Goal: Check status: Check status

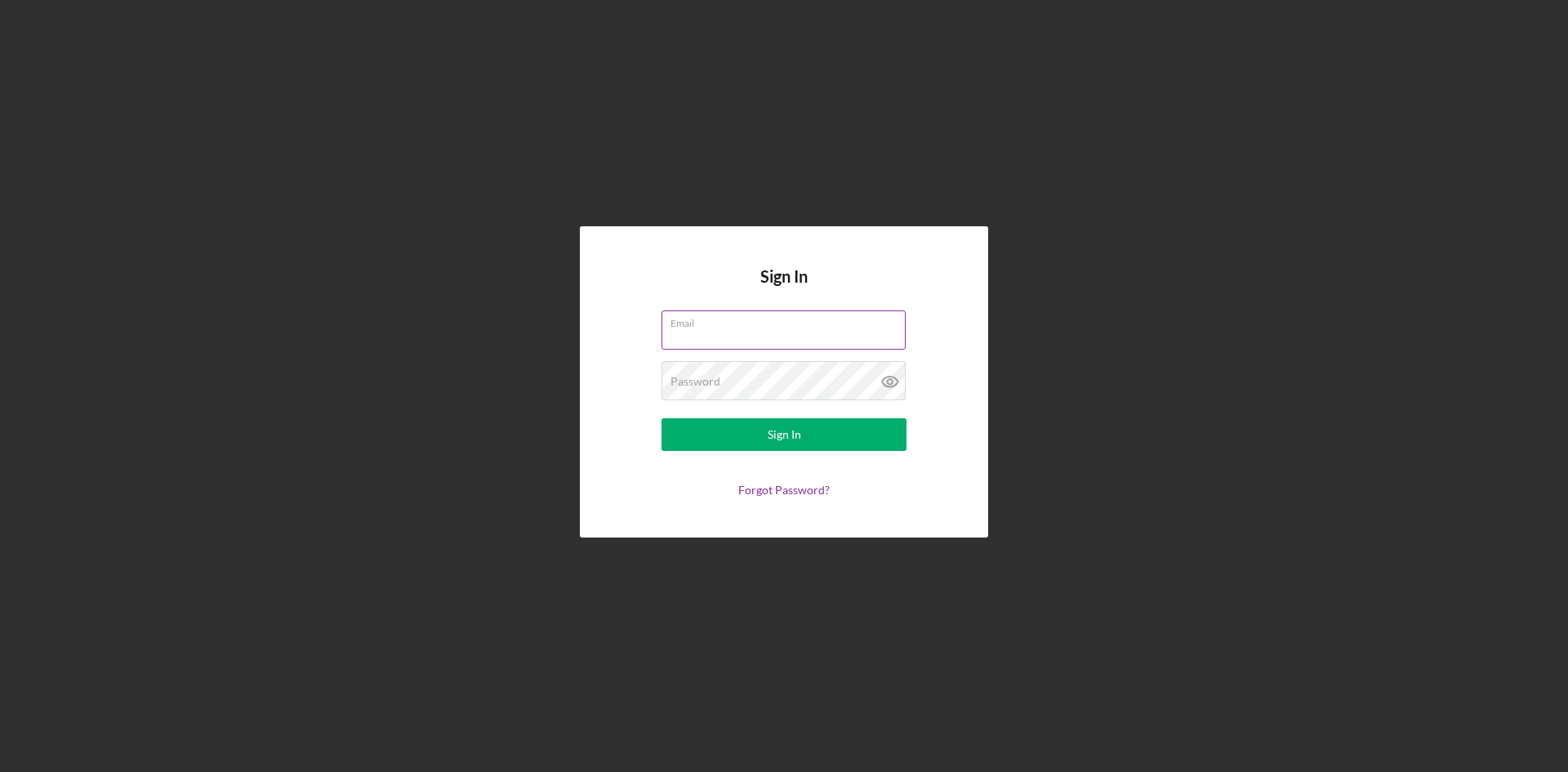
click at [779, 331] on input "Email" at bounding box center [783, 330] width 244 height 39
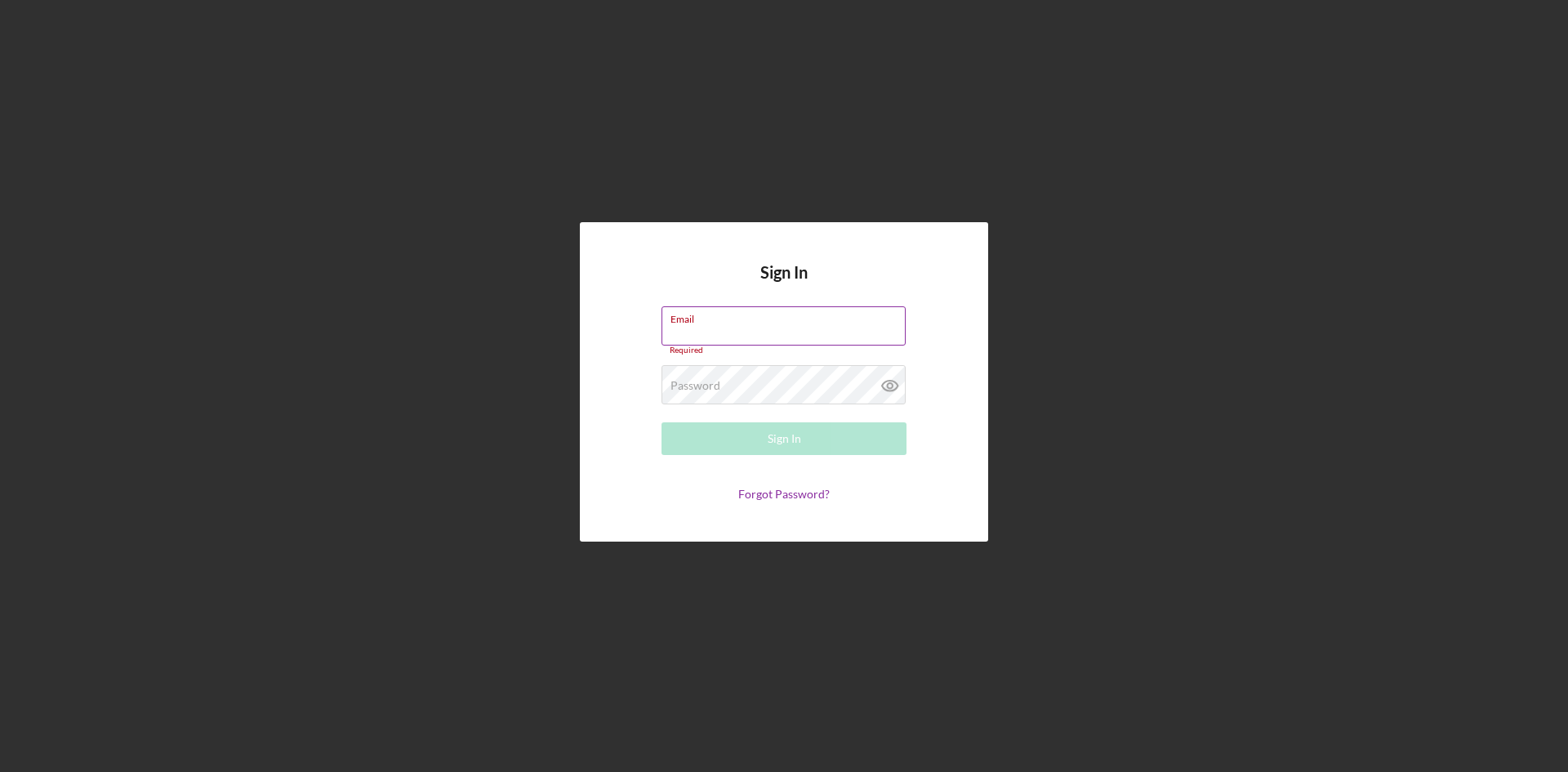
type input "[EMAIL_ADDRESS][DOMAIN_NAME]"
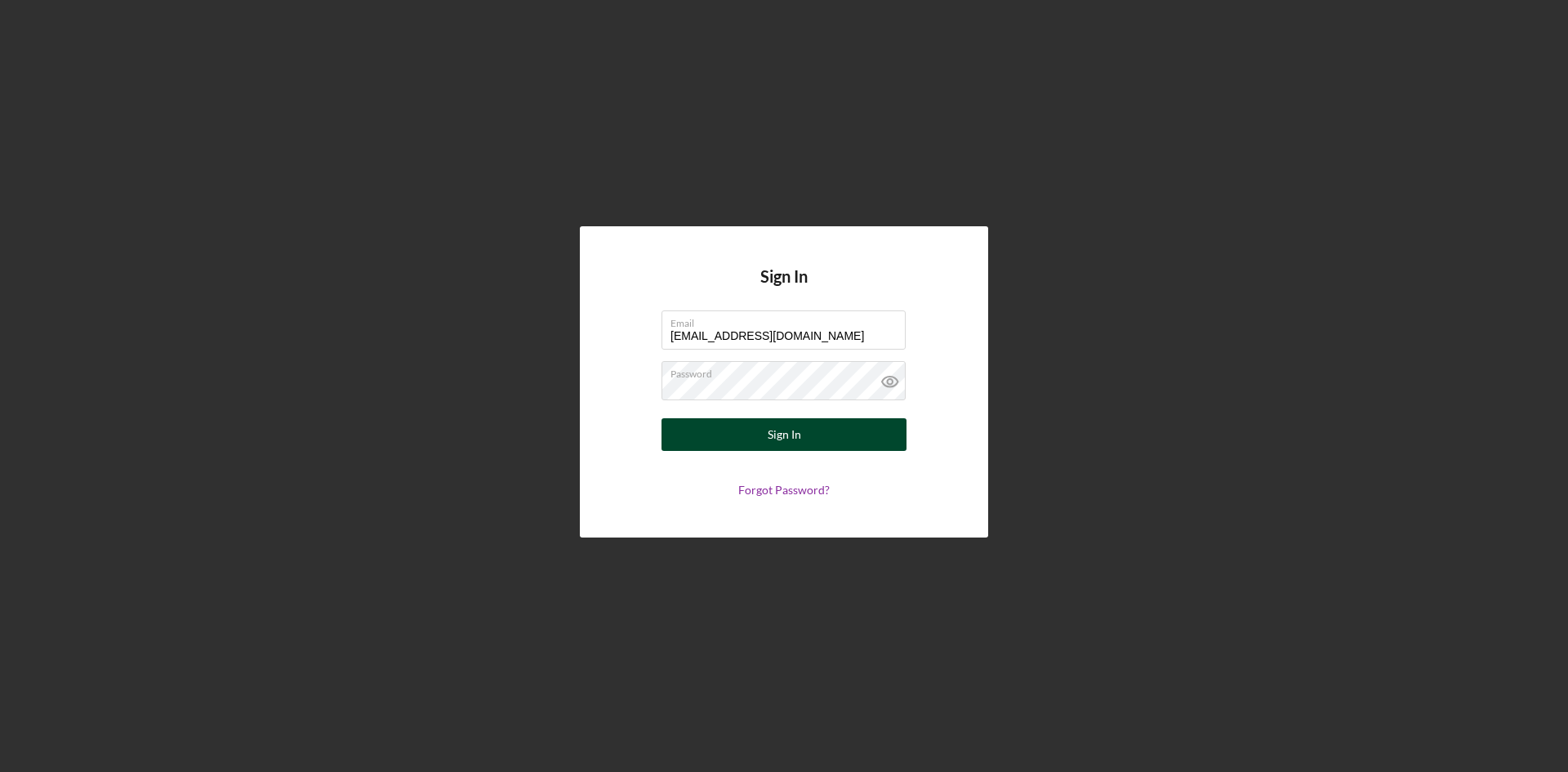
click at [802, 421] on button "Sign In" at bounding box center [784, 435] width 245 height 33
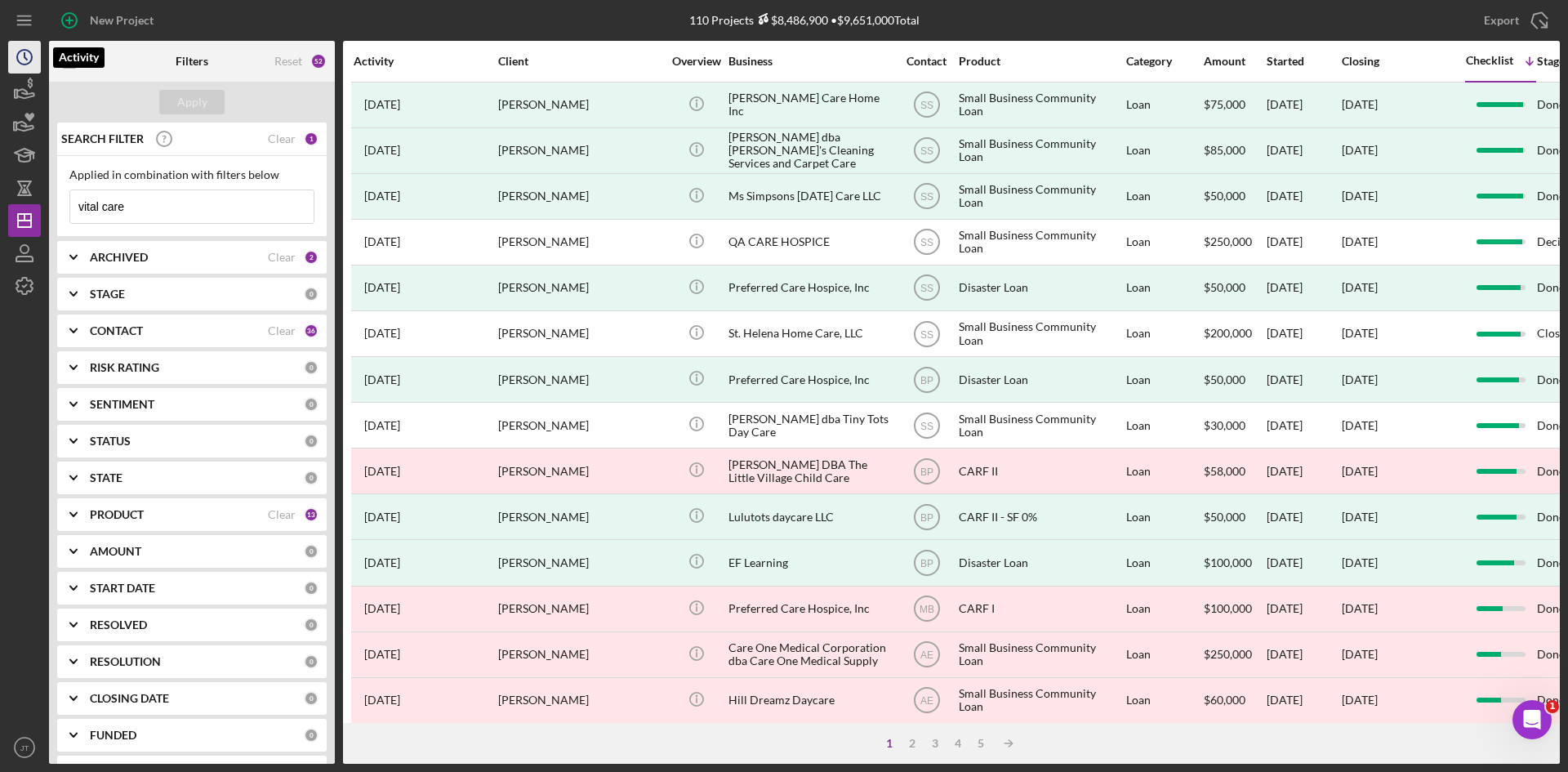
click at [20, 72] on icon "Icon/History" at bounding box center [25, 57] width 41 height 41
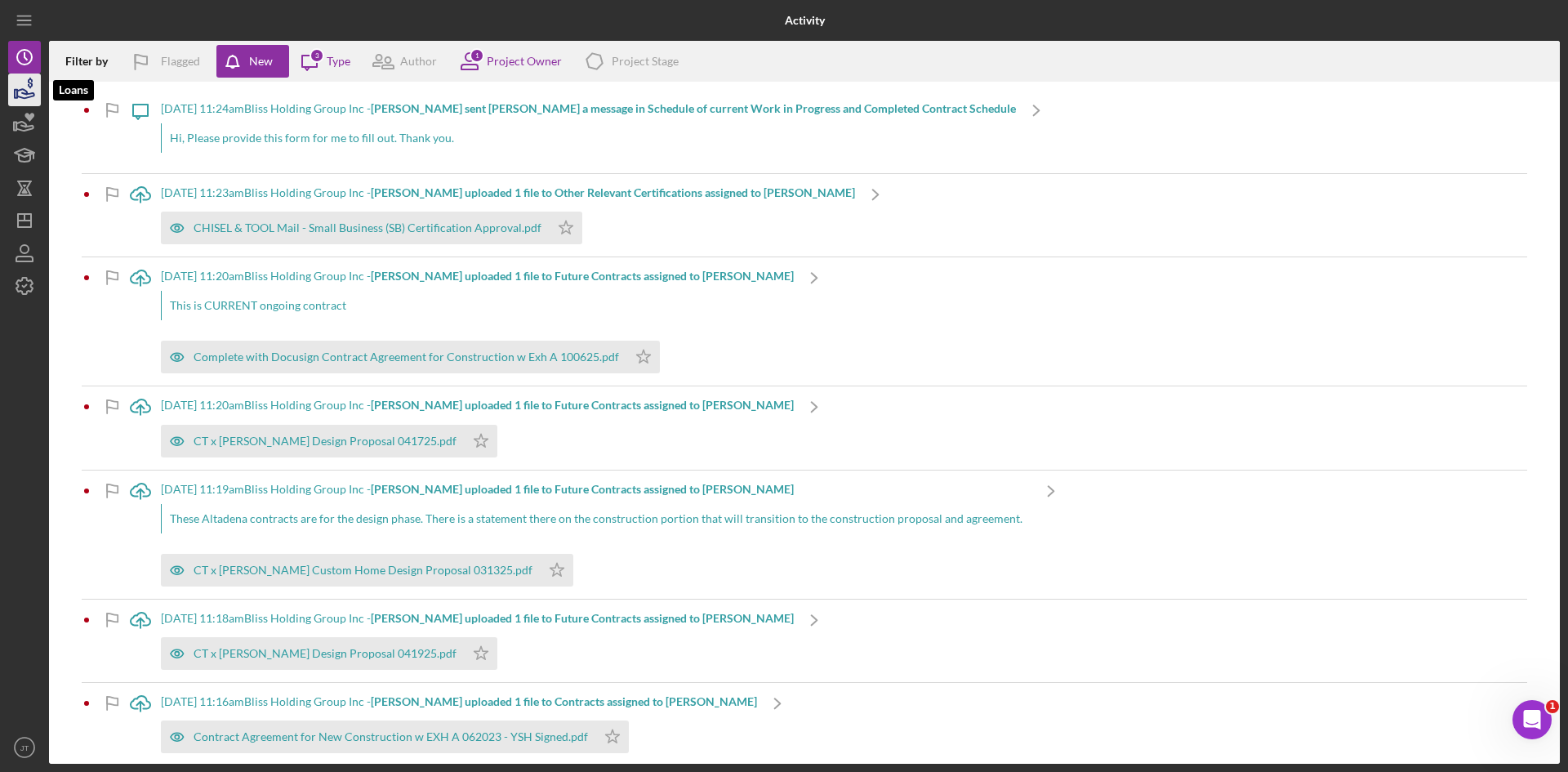
click at [24, 101] on icon "button" at bounding box center [25, 90] width 41 height 41
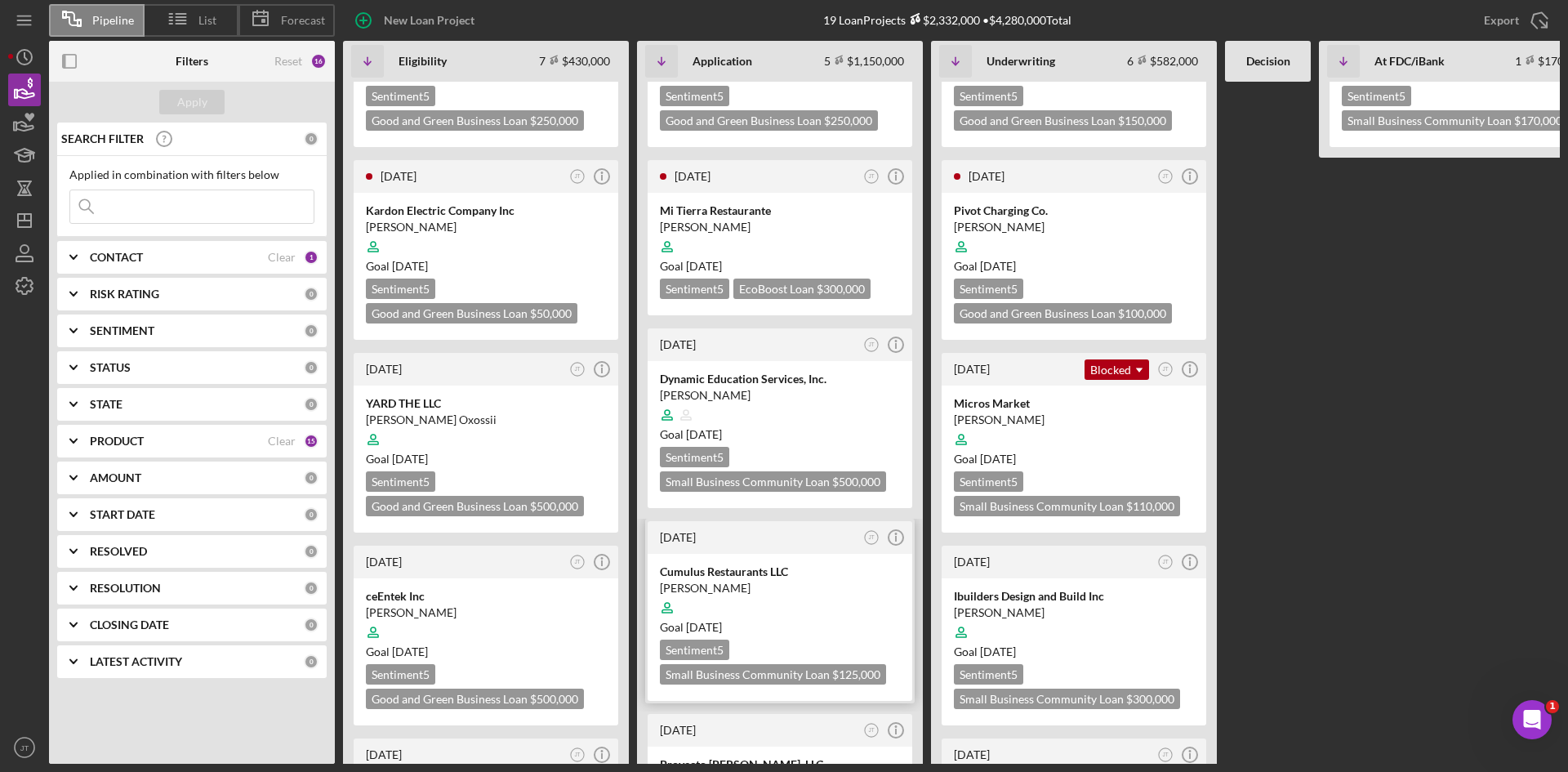
scroll to position [112, 0]
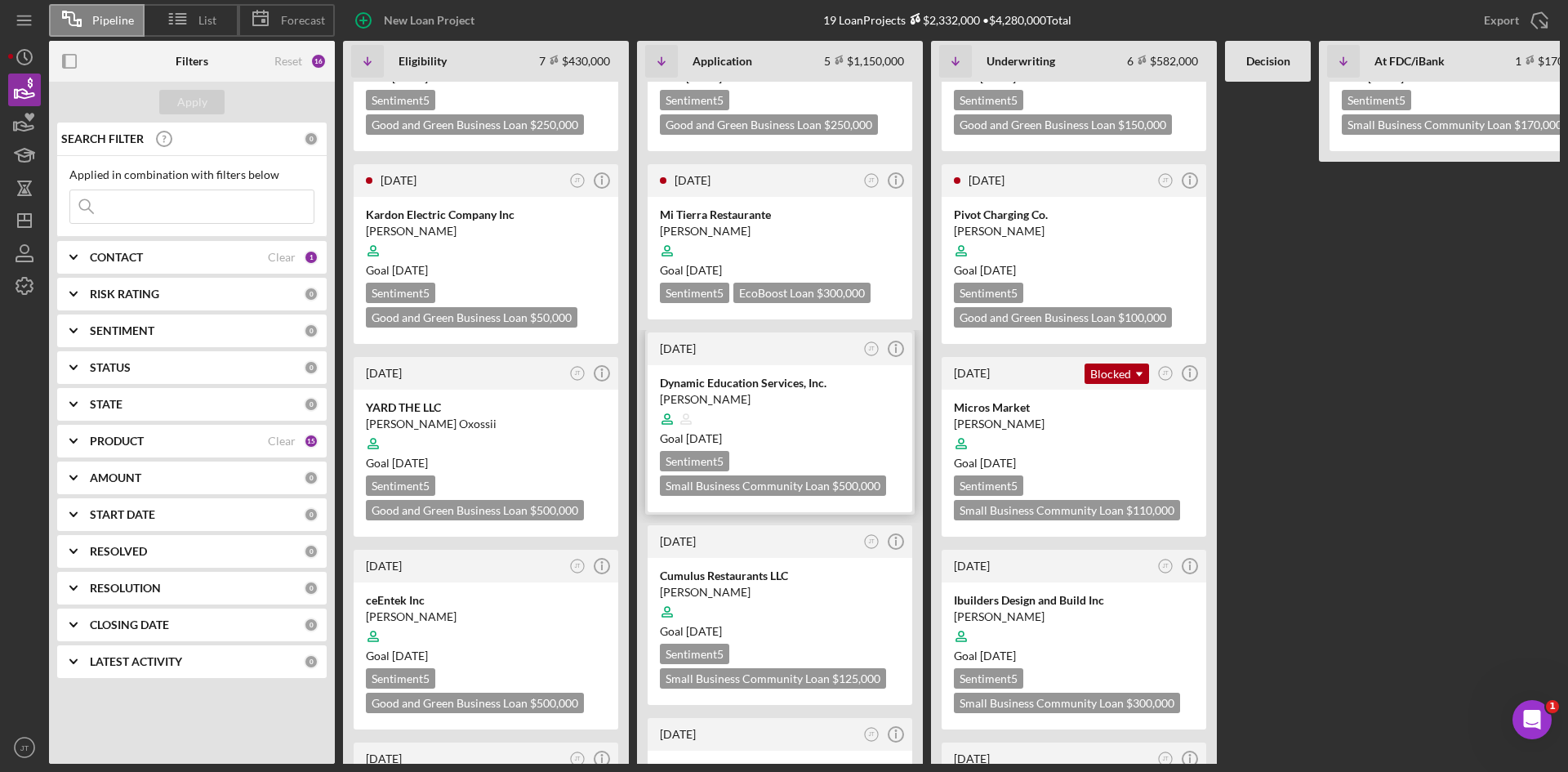
click at [791, 434] on div "Goal [DATE]" at bounding box center [779, 438] width 240 height 16
